Goal: Information Seeking & Learning: Find specific fact

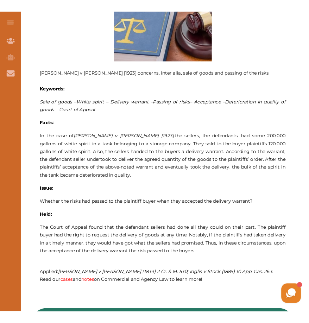
scroll to position [317, 0]
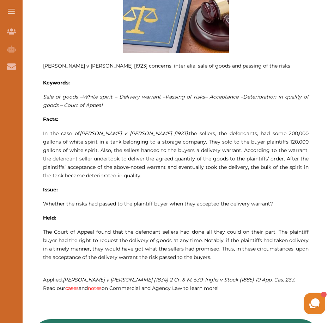
click at [44, 232] on span "The Court of Appeal found that the defendant sellers had done all they could on…" at bounding box center [175, 245] width 265 height 32
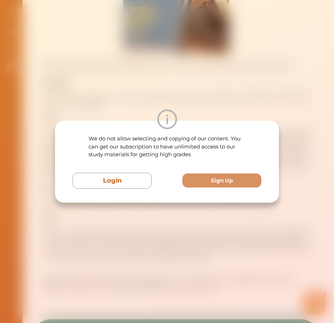
click at [284, 67] on div "We do not allow selecting and copying of our content. You can get our subscript…" at bounding box center [167, 161] width 334 height 323
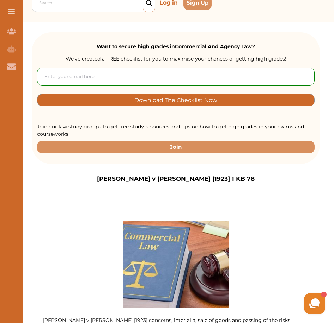
scroll to position [47, 0]
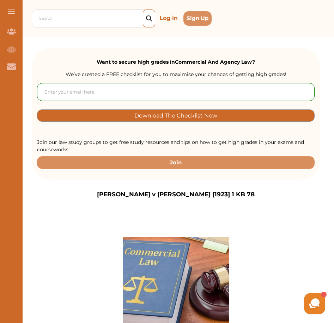
click at [235, 192] on div "Sterns v Vickers [1923] 1 KB 78" at bounding box center [176, 194] width 288 height 9
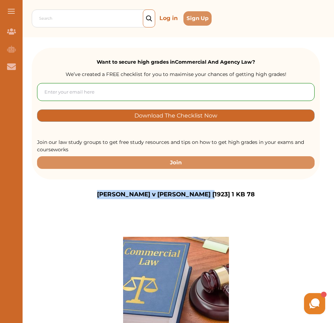
drag, startPoint x: 232, startPoint y: 194, endPoint x: 130, endPoint y: 194, distance: 101.8
click at [130, 194] on div "Sterns v Vickers [1923] 1 KB 78" at bounding box center [176, 194] width 288 height 9
copy p "Sterns v Vickers [1923] 1 KB 78"
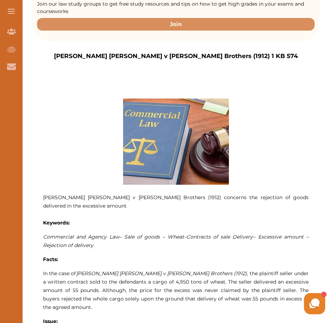
scroll to position [176, 0]
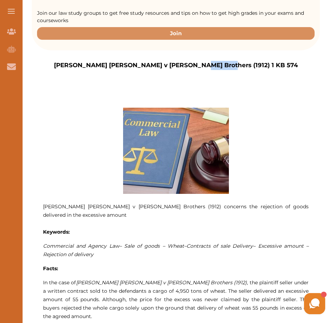
drag, startPoint x: 256, startPoint y: 65, endPoint x: 226, endPoint y: 67, distance: 29.6
click at [226, 67] on div "Shipton Anderson v Weil Brothers (1912) 1 KB 574" at bounding box center [176, 65] width 288 height 9
copy p "1 KB 574"
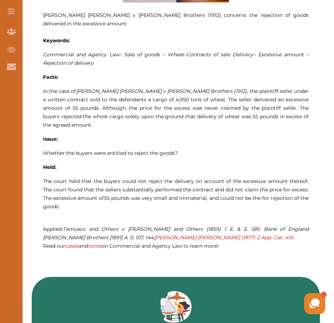
scroll to position [352, 0]
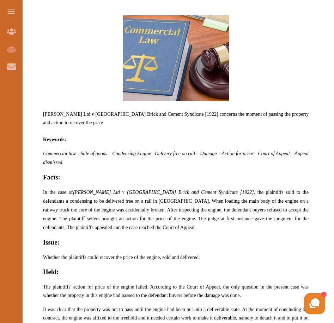
scroll to position [141, 0]
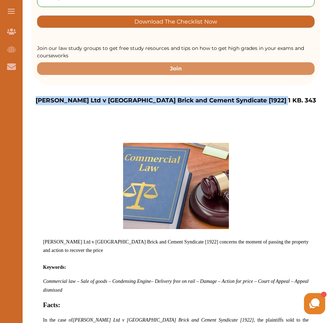
drag, startPoint x: 301, startPoint y: 99, endPoint x: 57, endPoint y: 98, distance: 244.5
click at [57, 98] on div "[PERSON_NAME] Ltd v [GEOGRAPHIC_DATA] Brick and Cement Syndicate [1922] 1 KB. 3…" at bounding box center [176, 100] width 288 height 9
copy p "[PERSON_NAME] Ltd v [GEOGRAPHIC_DATA] Brick and Cement Syndicate [1922] 1 KB. 3…"
